Goal: Find specific page/section: Find specific page/section

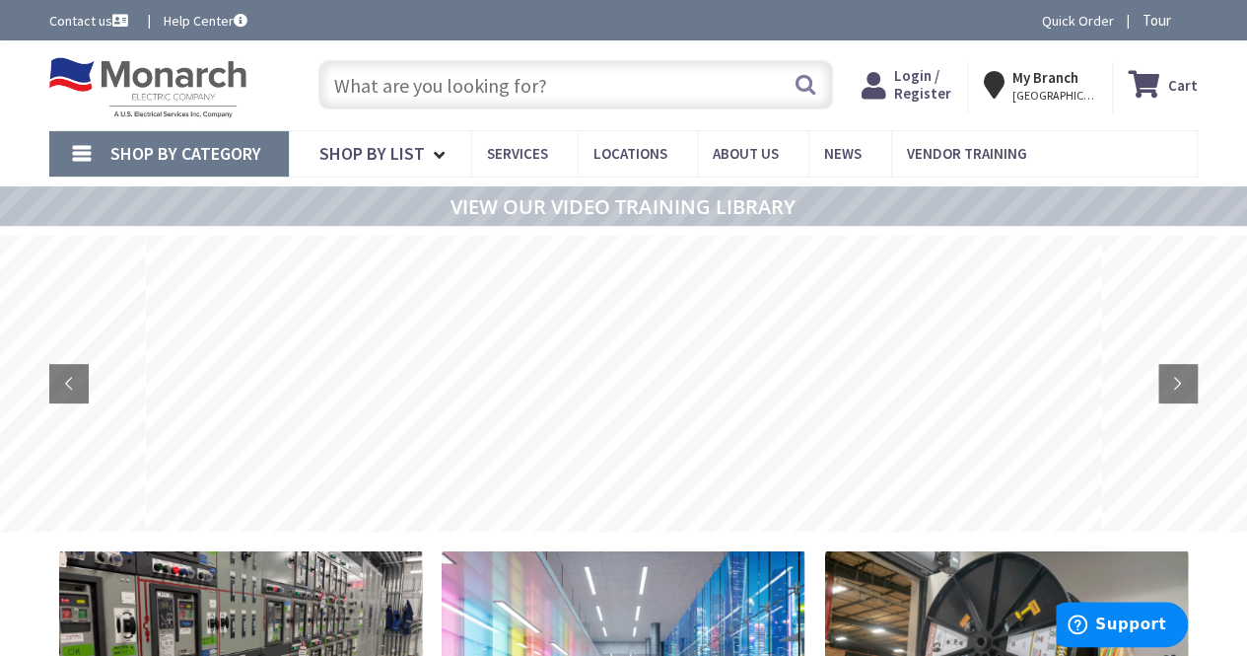
click at [76, 145] on link "Shop By Category" at bounding box center [169, 153] width 240 height 45
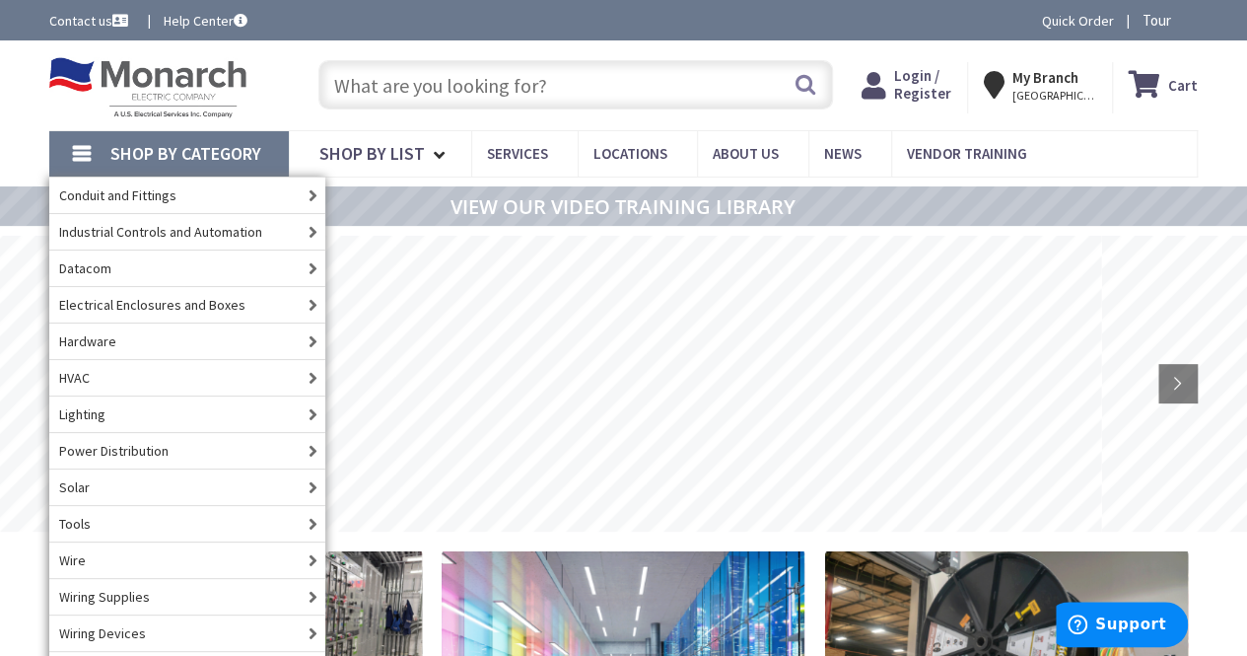
click at [1229, 134] on div "Shop By Category Conduit and Fittings Cable Tray & Accessories Cable Trays Cabl…" at bounding box center [623, 153] width 1247 height 46
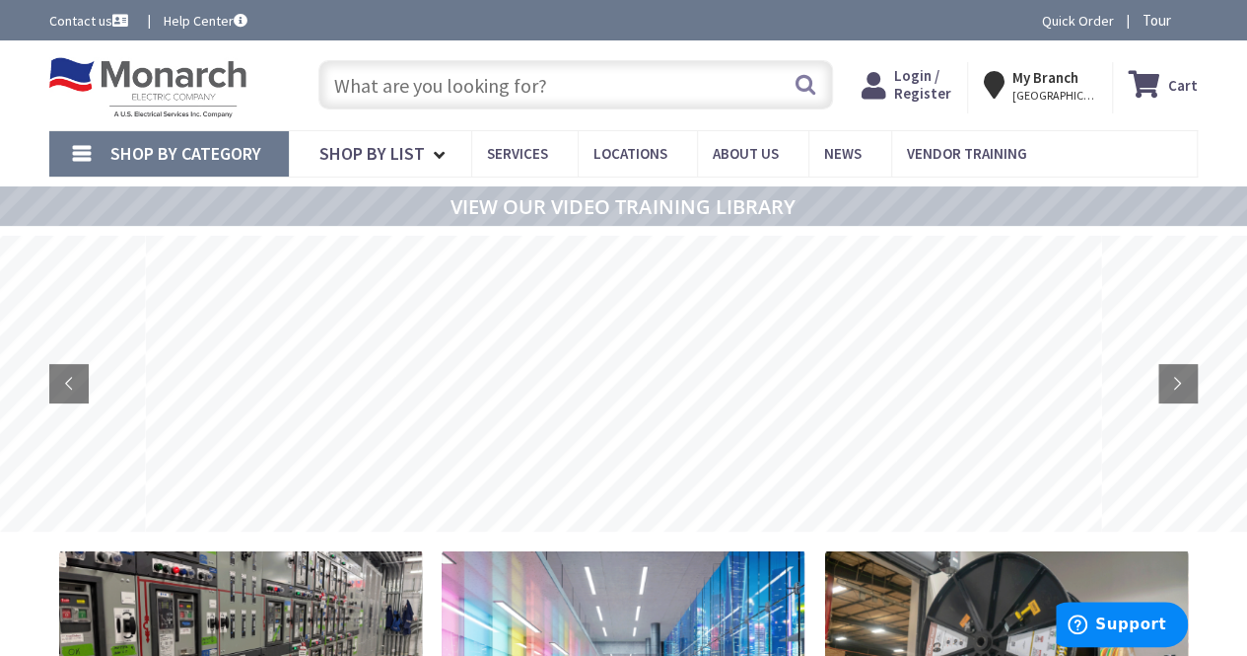
click at [146, 139] on link "Shop By Category" at bounding box center [169, 153] width 240 height 45
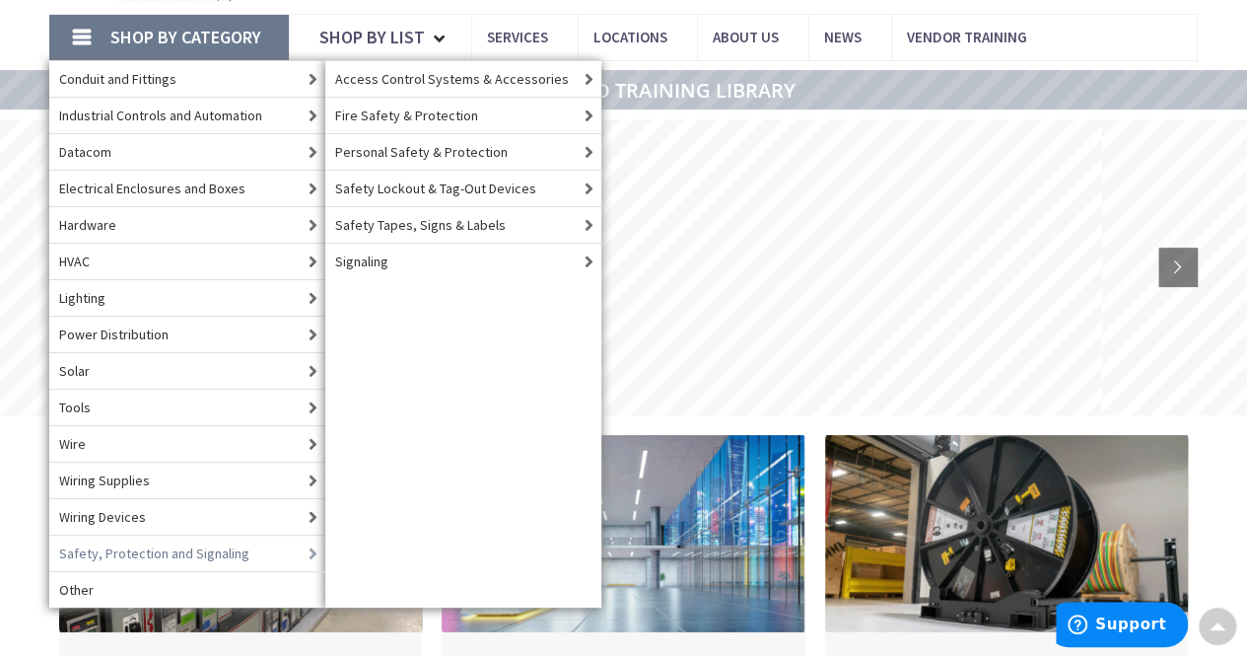
scroll to position [99, 0]
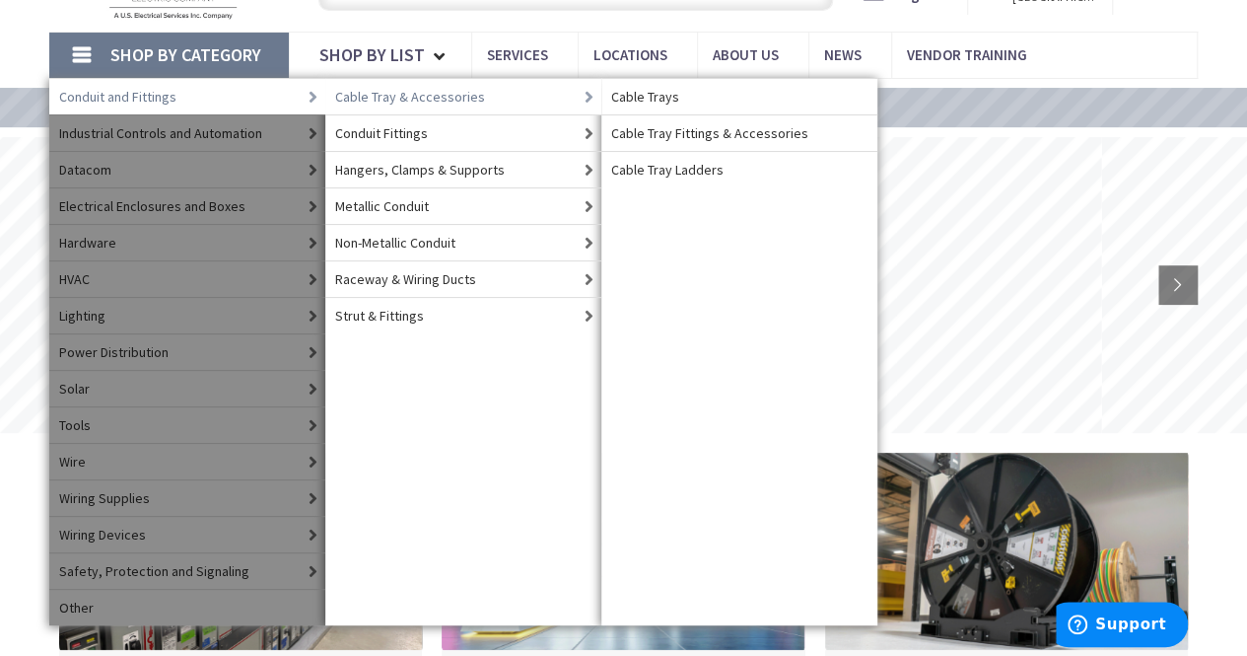
click at [412, 88] on span "Cable Tray & Accessories" at bounding box center [410, 97] width 150 height 20
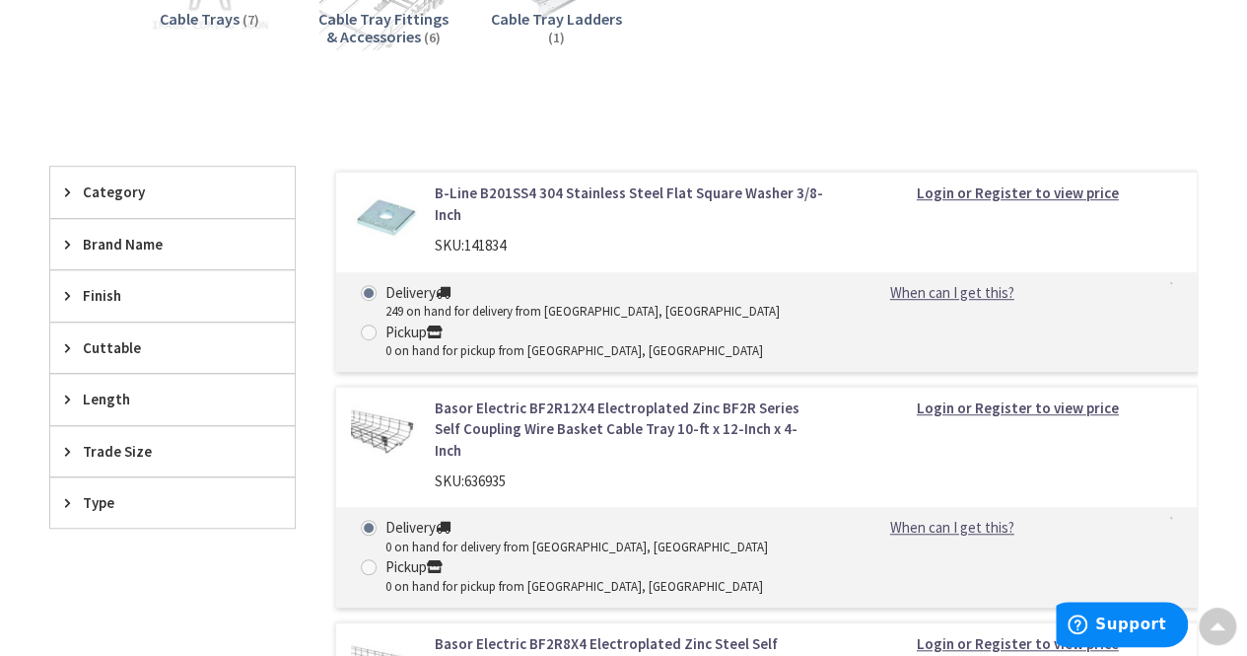
scroll to position [493, 0]
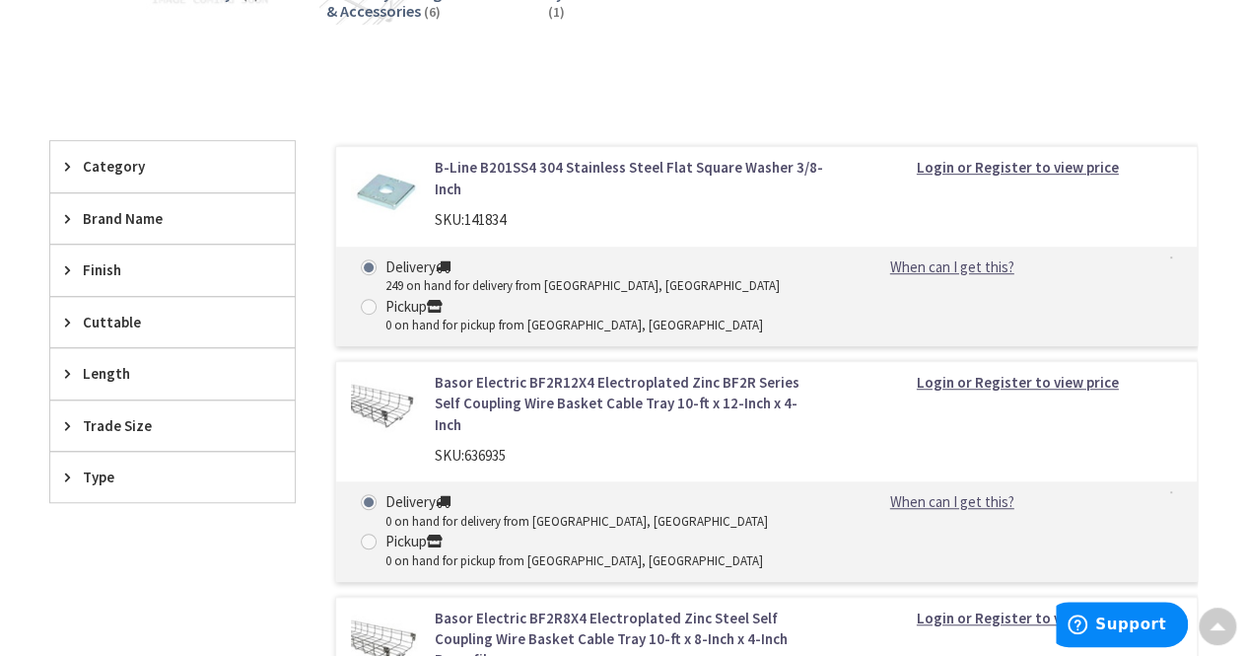
click at [142, 216] on span "Brand Name" at bounding box center [163, 218] width 161 height 21
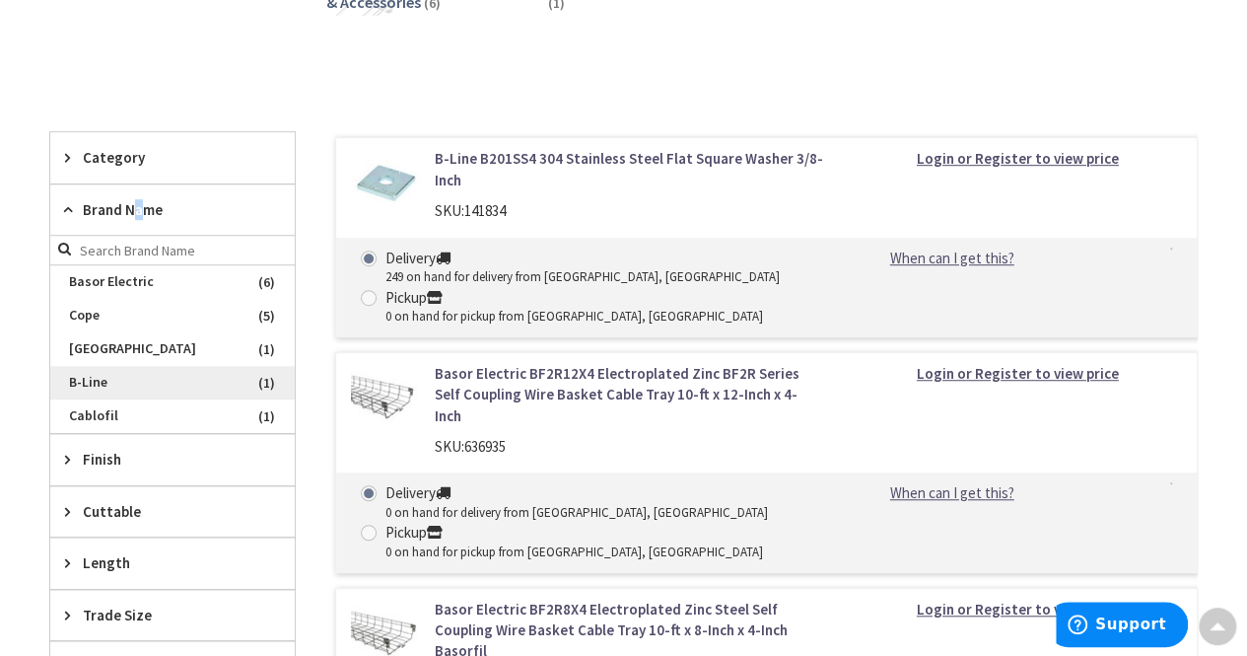
scroll to position [394, 0]
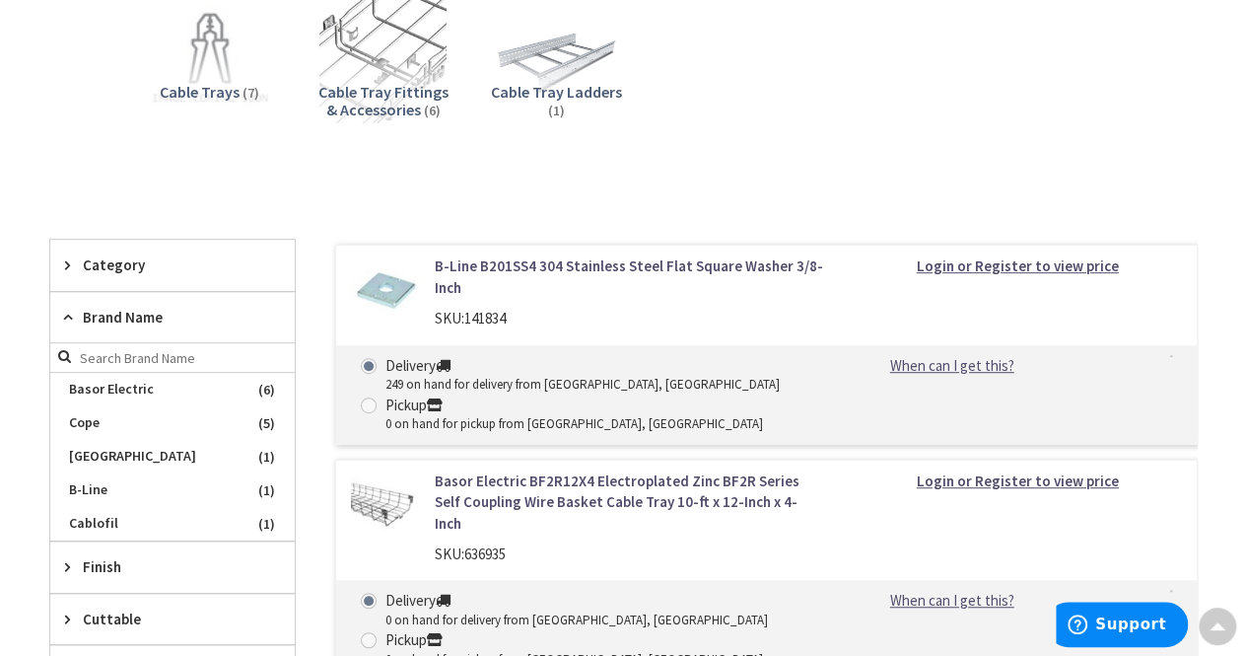
click at [1045, 107] on div "Cable Trays (7) Cable Tray Fittings & Accessories (6) Cable Tray Ladders (1)" at bounding box center [624, 68] width 1080 height 189
